Goal: Navigation & Orientation: Go to known website

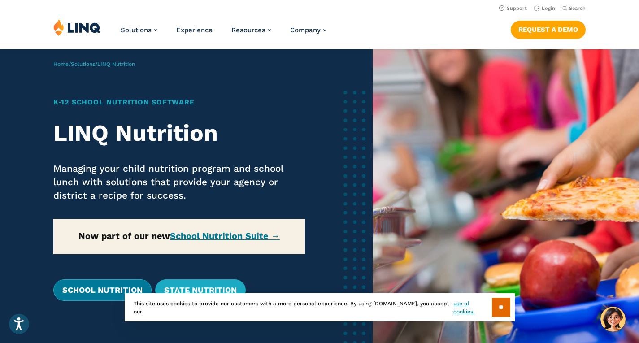
click at [104, 289] on link "School Nutrition" at bounding box center [102, 290] width 98 height 22
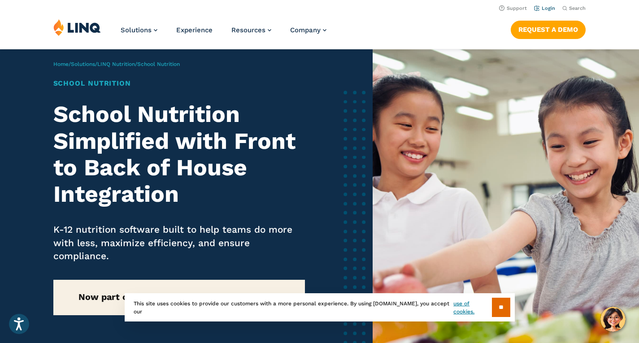
click at [549, 4] on li "Login" at bounding box center [544, 8] width 21 height 10
click at [548, 6] on link "Login" at bounding box center [544, 8] width 21 height 6
